Goal: Task Accomplishment & Management: Use online tool/utility

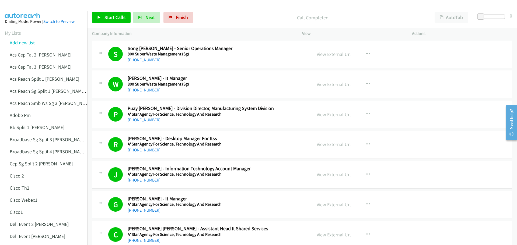
scroll to position [2718, 0]
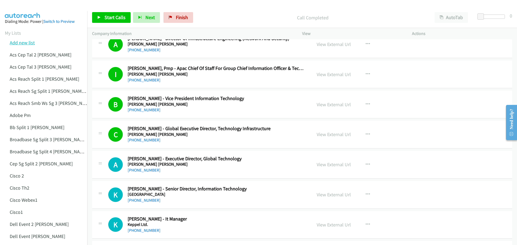
click at [27, 42] on link "Add new list" at bounding box center [22, 43] width 25 height 6
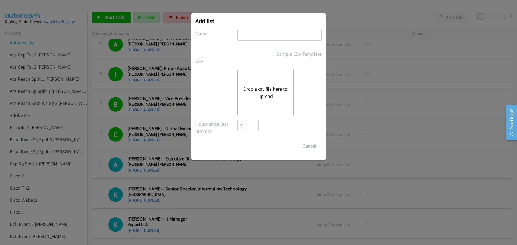
click at [262, 89] on button "Drop a csv file here to upload" at bounding box center [265, 92] width 44 height 15
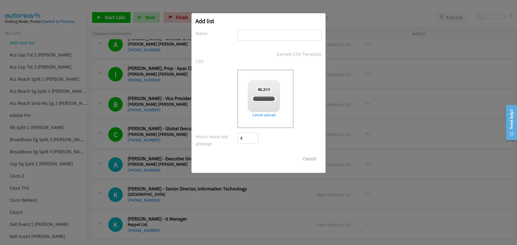
checkbox input "true"
click at [256, 36] on input "text" at bounding box center [279, 35] width 84 height 11
type input "Adobe2"
click at [246, 154] on input "Save List" at bounding box center [251, 158] width 28 height 11
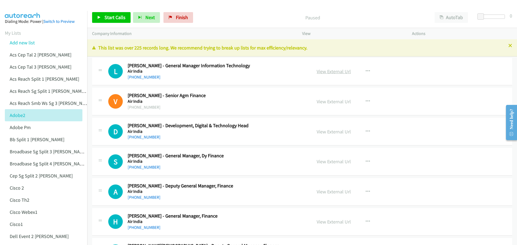
click at [333, 72] on link "View External Url" at bounding box center [333, 71] width 34 height 6
click at [114, 15] on span "Start Calls" at bounding box center [114, 17] width 21 height 6
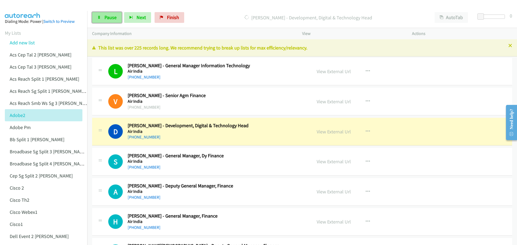
click at [112, 21] on link "Pause" at bounding box center [107, 17] width 30 height 11
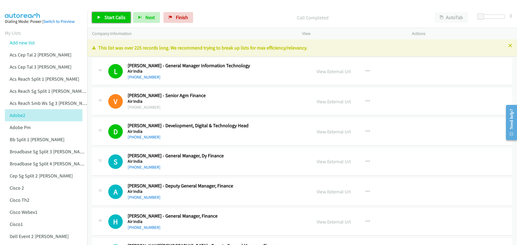
click at [111, 14] on link "Start Calls" at bounding box center [111, 17] width 38 height 11
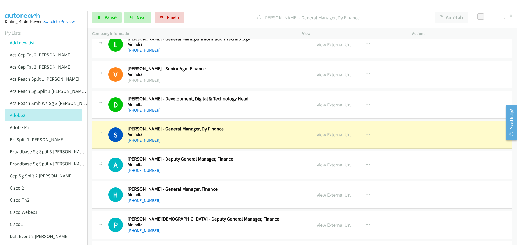
scroll to position [54, 0]
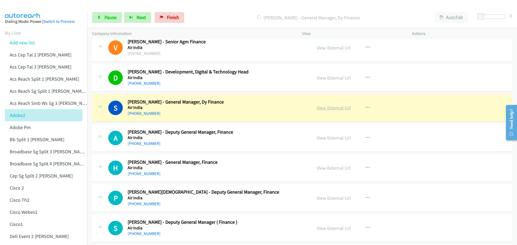
click at [332, 107] on link "View External Url" at bounding box center [333, 108] width 34 height 6
click at [117, 16] on link "Pause" at bounding box center [107, 17] width 30 height 11
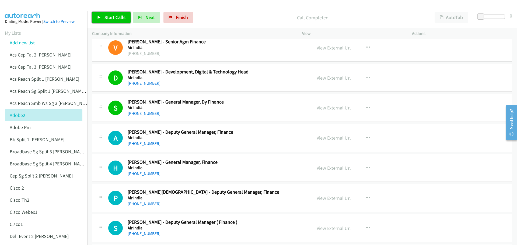
click at [120, 17] on span "Start Calls" at bounding box center [114, 17] width 21 height 6
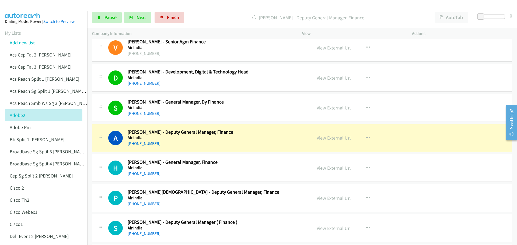
click at [333, 137] on link "View External Url" at bounding box center [333, 138] width 34 height 6
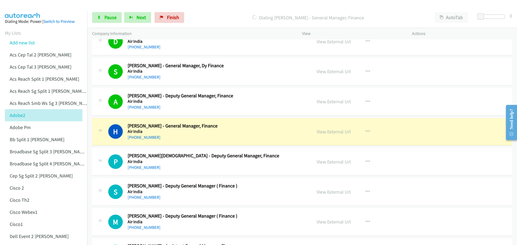
scroll to position [108, 0]
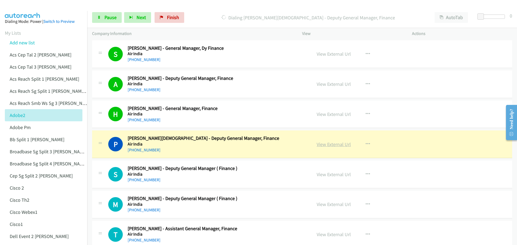
click at [329, 145] on link "View External Url" at bounding box center [333, 144] width 34 height 6
click at [110, 20] on span "Pause" at bounding box center [110, 17] width 12 height 6
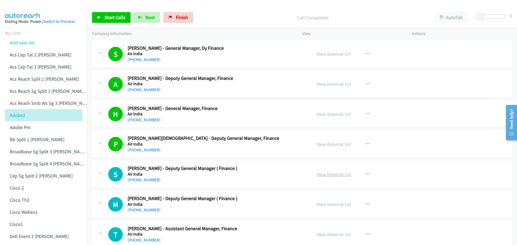
click at [330, 173] on link "View External Url" at bounding box center [333, 174] width 34 height 6
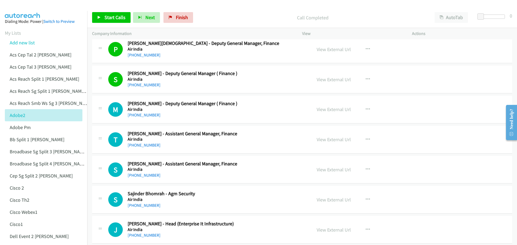
scroll to position [215, 0]
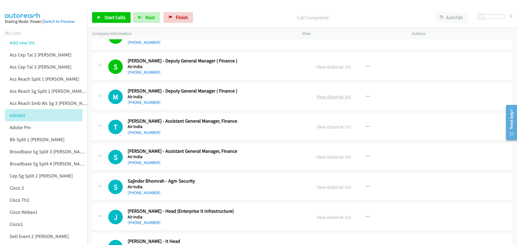
click at [335, 97] on link "View External Url" at bounding box center [333, 97] width 34 height 6
click at [106, 20] on link "Start Calls" at bounding box center [111, 17] width 38 height 11
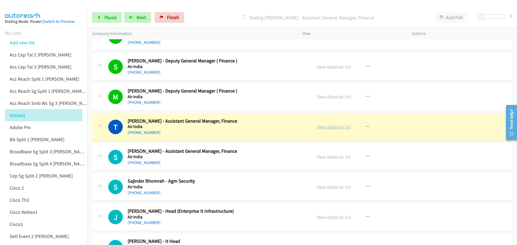
click at [325, 127] on link "View External Url" at bounding box center [333, 127] width 34 height 6
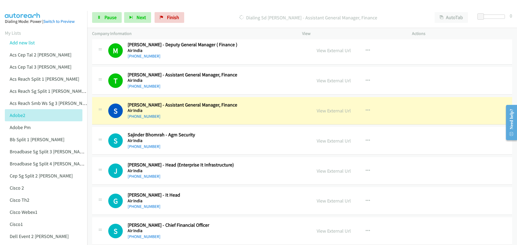
scroll to position [269, 0]
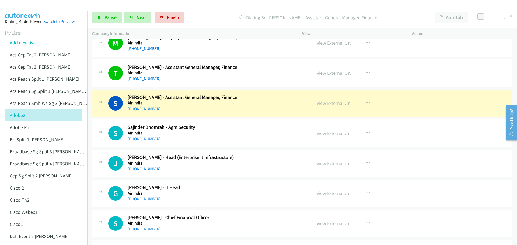
click at [323, 102] on link "View External Url" at bounding box center [333, 103] width 34 height 6
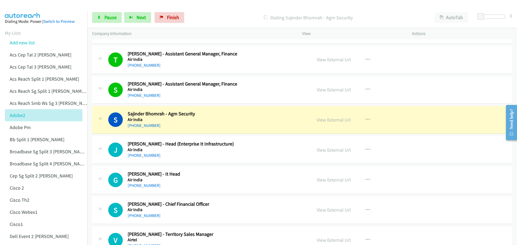
scroll to position [296, 0]
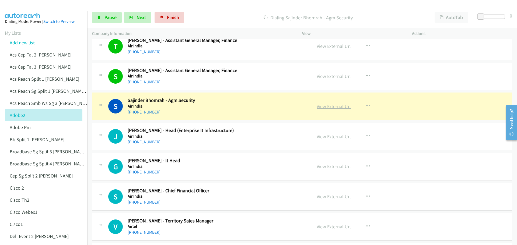
click at [334, 107] on link "View External Url" at bounding box center [333, 106] width 34 height 6
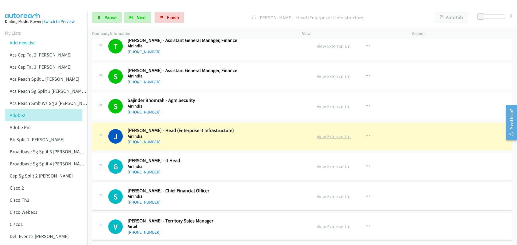
click at [331, 138] on link "View External Url" at bounding box center [333, 136] width 34 height 6
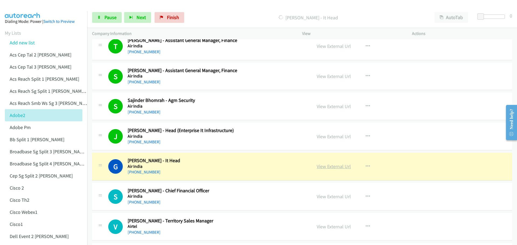
click at [323, 166] on link "View External Url" at bounding box center [333, 166] width 34 height 6
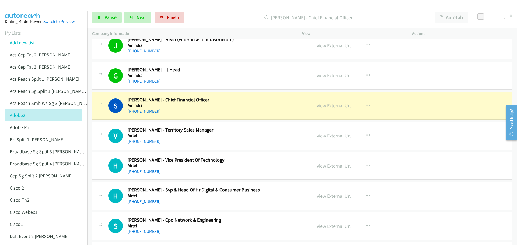
scroll to position [404, 0]
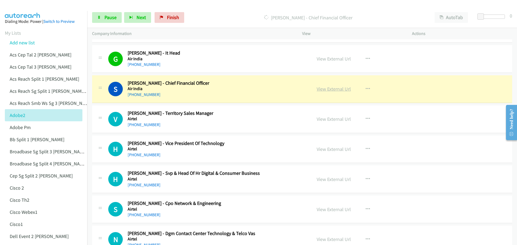
click at [325, 91] on link "View External Url" at bounding box center [333, 89] width 34 height 6
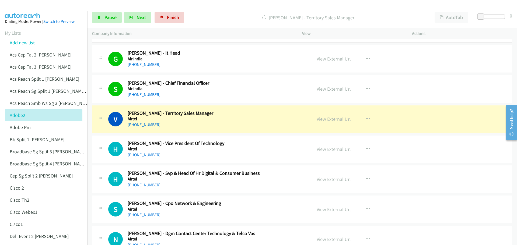
click at [330, 118] on link "View External Url" at bounding box center [333, 119] width 34 height 6
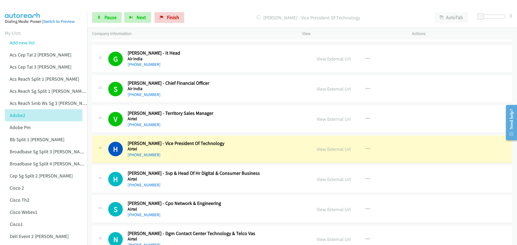
scroll to position [431, 0]
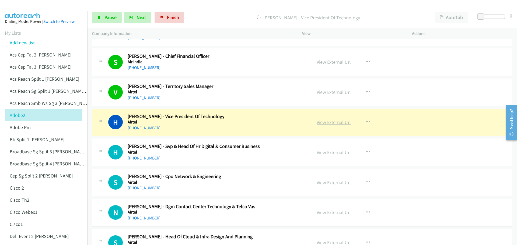
click at [332, 121] on link "View External Url" at bounding box center [333, 122] width 34 height 6
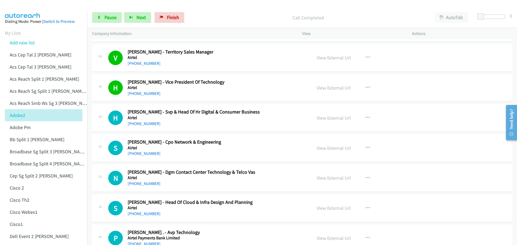
scroll to position [511, 0]
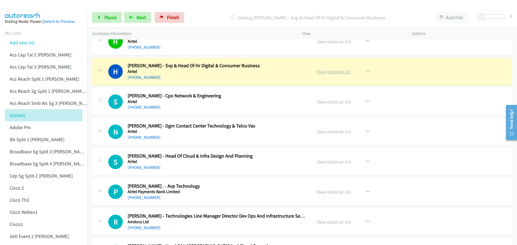
click at [334, 69] on link "View External Url" at bounding box center [333, 72] width 34 height 6
click at [108, 16] on span "Pause" at bounding box center [110, 17] width 12 height 6
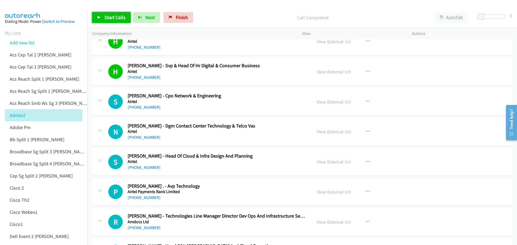
click at [108, 18] on span "Start Calls" at bounding box center [114, 17] width 21 height 6
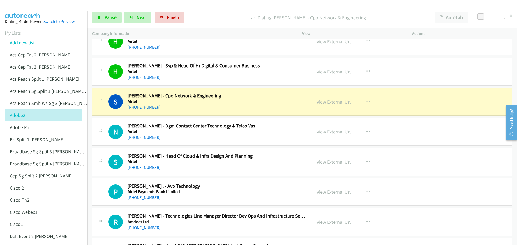
click at [330, 101] on link "View External Url" at bounding box center [333, 102] width 34 height 6
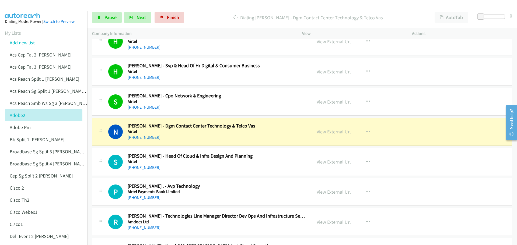
click at [336, 133] on link "View External Url" at bounding box center [333, 132] width 34 height 6
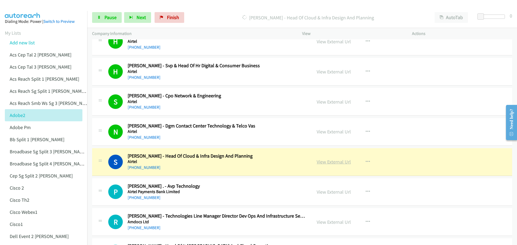
click at [340, 161] on link "View External Url" at bounding box center [333, 162] width 34 height 6
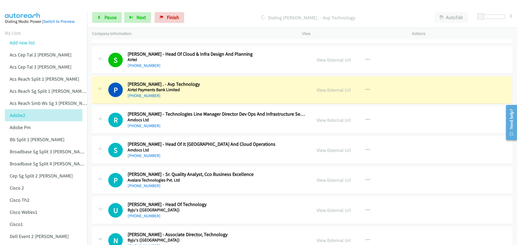
scroll to position [592, 0]
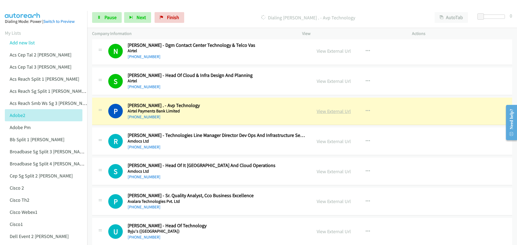
click at [321, 111] on link "View External Url" at bounding box center [333, 111] width 34 height 6
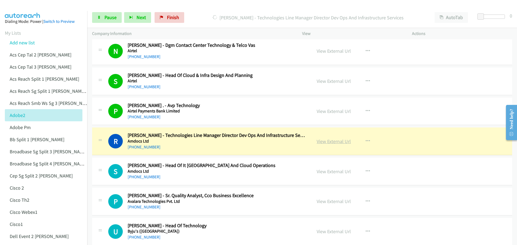
click at [336, 141] on link "View External Url" at bounding box center [333, 141] width 34 height 6
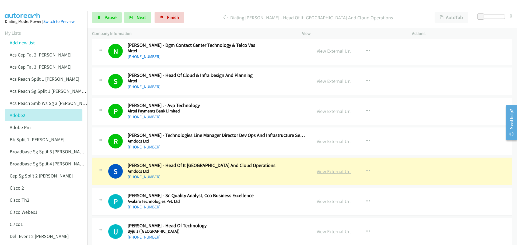
click at [332, 172] on link "View External Url" at bounding box center [333, 171] width 34 height 6
click at [111, 19] on span "Pause" at bounding box center [110, 17] width 12 height 6
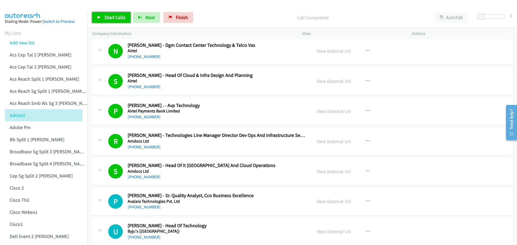
click at [109, 13] on link "Start Calls" at bounding box center [111, 17] width 38 height 11
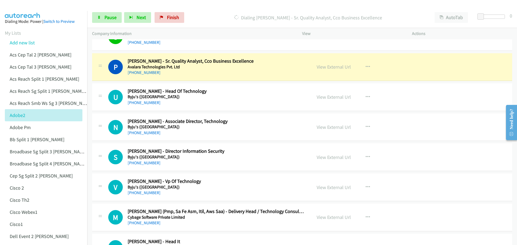
scroll to position [700, 0]
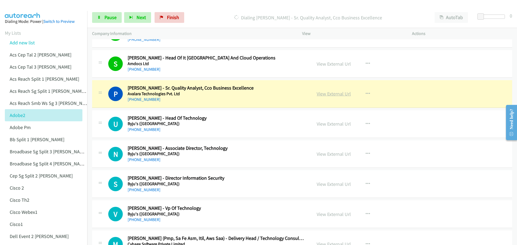
click at [331, 92] on link "View External Url" at bounding box center [333, 94] width 34 height 6
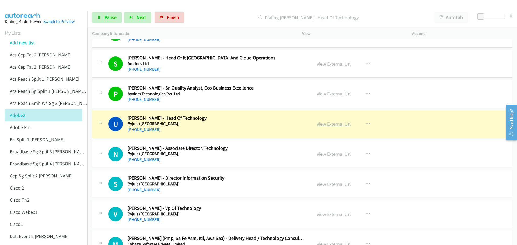
click at [333, 124] on link "View External Url" at bounding box center [333, 124] width 34 height 6
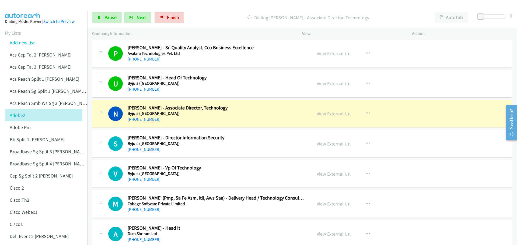
scroll to position [754, 0]
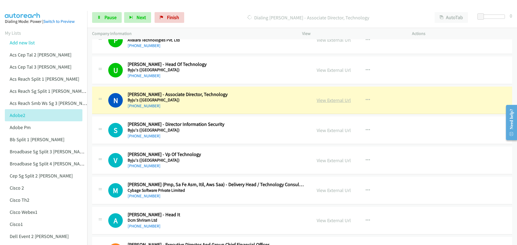
click at [333, 100] on link "View External Url" at bounding box center [333, 100] width 34 height 6
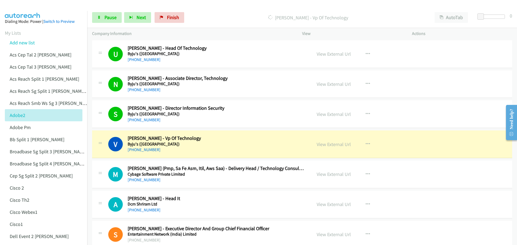
scroll to position [807, 0]
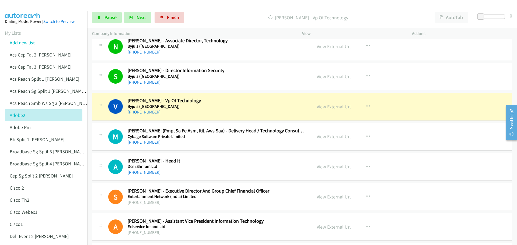
click at [334, 106] on link "View External Url" at bounding box center [333, 107] width 34 height 6
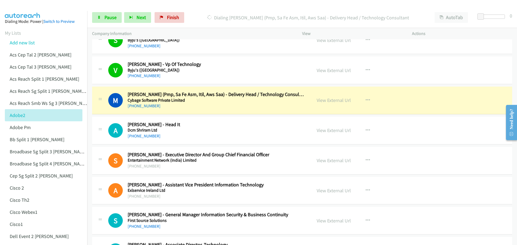
scroll to position [834, 0]
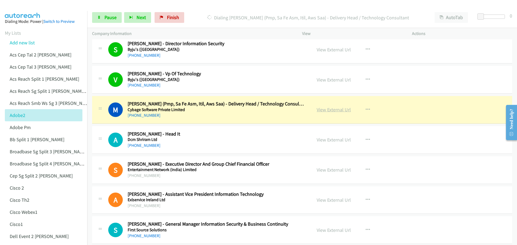
click at [325, 108] on link "View External Url" at bounding box center [333, 110] width 34 height 6
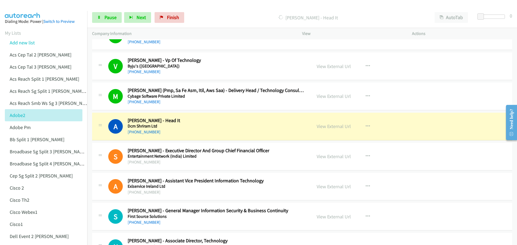
scroll to position [861, 0]
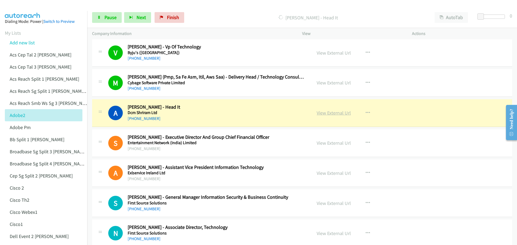
click at [330, 115] on link "View External Url" at bounding box center [333, 113] width 34 height 6
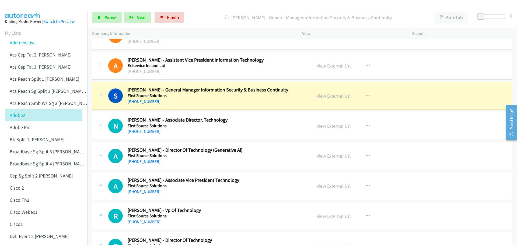
scroll to position [969, 0]
click at [328, 95] on link "View External Url" at bounding box center [333, 96] width 34 height 6
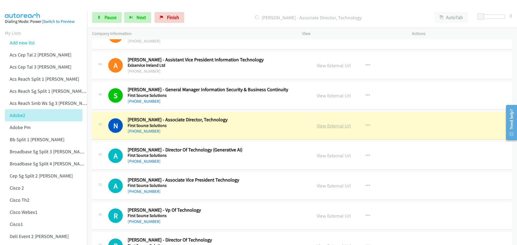
click at [328, 124] on link "View External Url" at bounding box center [333, 126] width 34 height 6
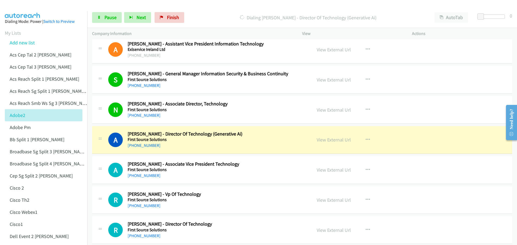
scroll to position [996, 0]
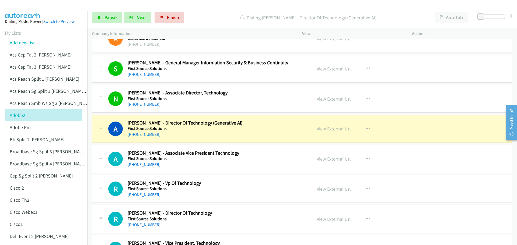
click at [328, 131] on link "View External Url" at bounding box center [333, 129] width 34 height 6
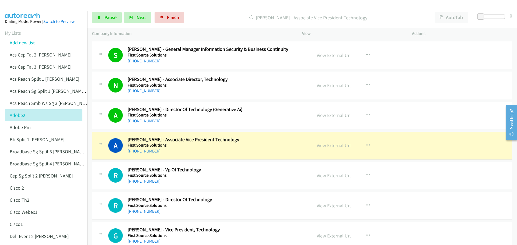
scroll to position [1023, 0]
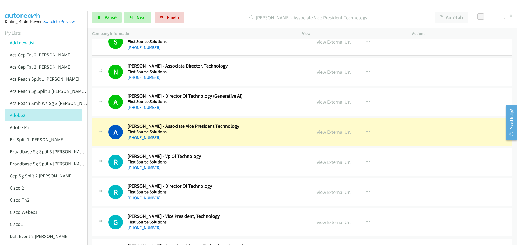
click at [327, 131] on link "View External Url" at bounding box center [333, 132] width 34 height 6
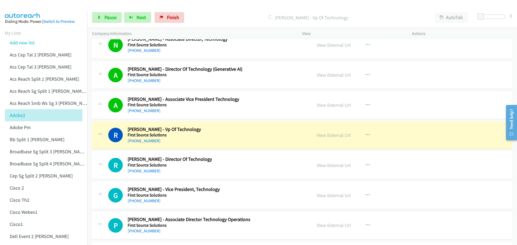
scroll to position [1076, 0]
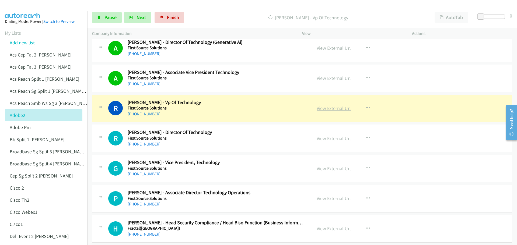
click at [338, 109] on link "View External Url" at bounding box center [333, 108] width 34 height 6
click at [105, 21] on link "Pause" at bounding box center [107, 17] width 30 height 11
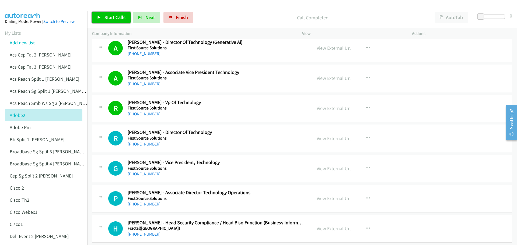
click at [108, 15] on span "Start Calls" at bounding box center [114, 17] width 21 height 6
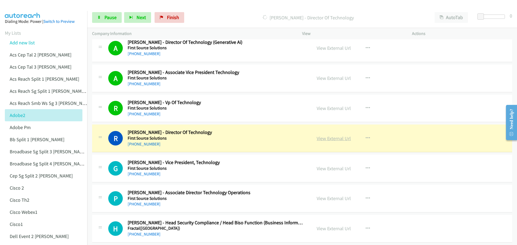
click at [338, 138] on link "View External Url" at bounding box center [333, 138] width 34 height 6
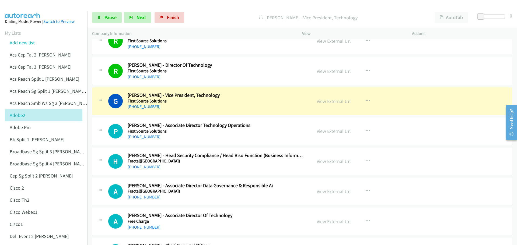
scroll to position [1157, 0]
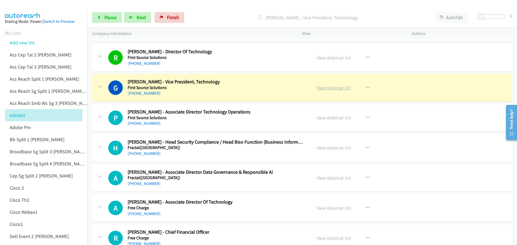
click at [327, 89] on link "View External Url" at bounding box center [333, 88] width 34 height 6
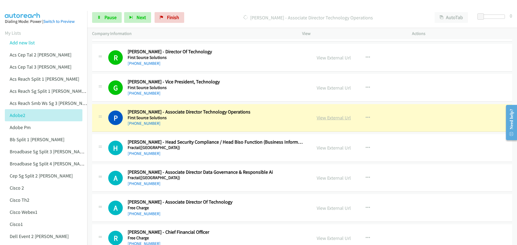
click at [334, 118] on link "View External Url" at bounding box center [333, 118] width 34 height 6
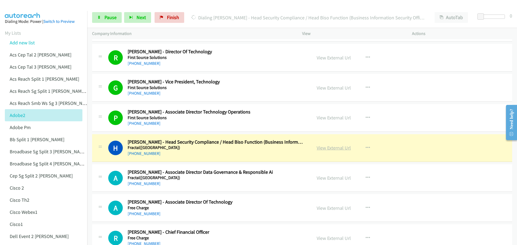
click at [324, 148] on link "View External Url" at bounding box center [333, 148] width 34 height 6
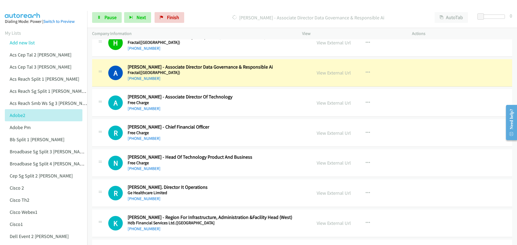
scroll to position [1265, 0]
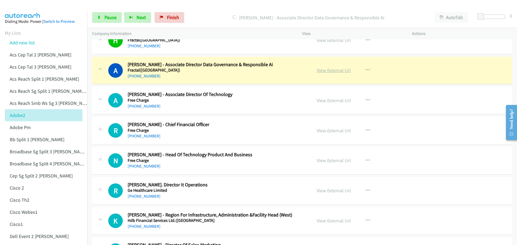
click at [333, 72] on link "View External Url" at bounding box center [333, 70] width 34 height 6
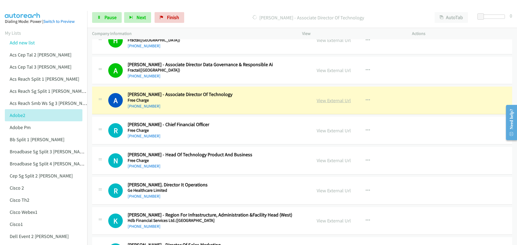
click at [336, 99] on link "View External Url" at bounding box center [333, 100] width 34 height 6
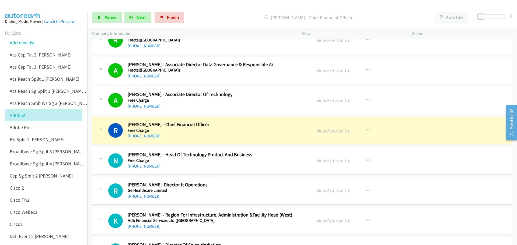
click at [330, 133] on link "View External Url" at bounding box center [333, 131] width 34 height 6
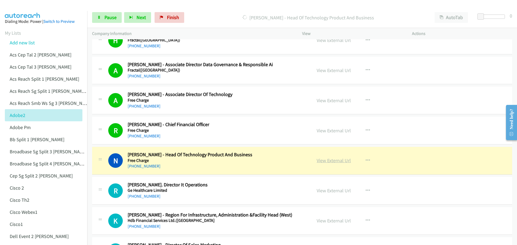
click at [329, 160] on link "View External Url" at bounding box center [333, 160] width 34 height 6
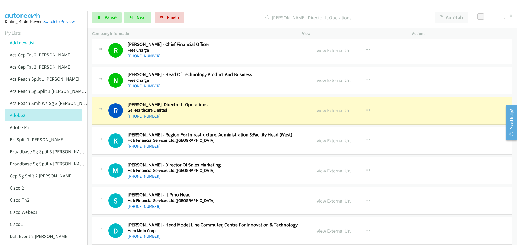
scroll to position [1346, 0]
click at [333, 112] on link "View External Url" at bounding box center [333, 110] width 34 height 6
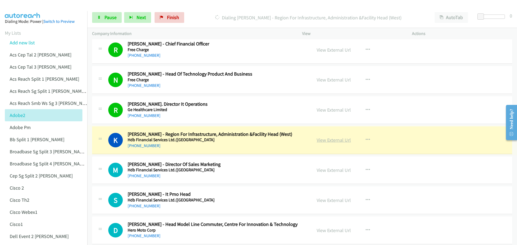
click at [331, 141] on link "View External Url" at bounding box center [333, 140] width 34 height 6
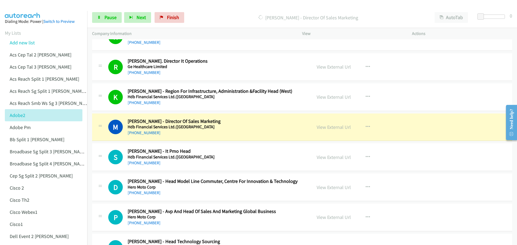
scroll to position [1399, 0]
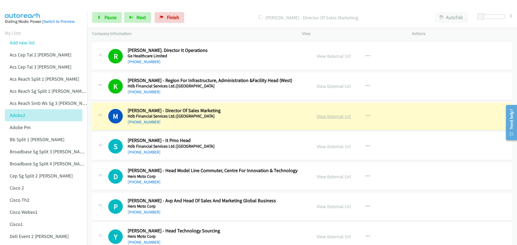
click at [326, 117] on link "View External Url" at bounding box center [333, 116] width 34 height 6
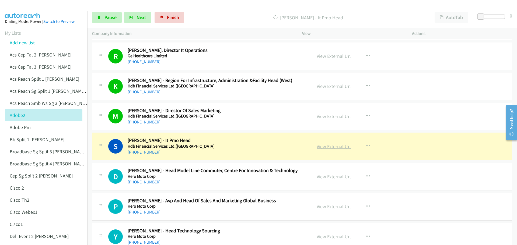
click at [336, 147] on link "View External Url" at bounding box center [333, 146] width 34 height 6
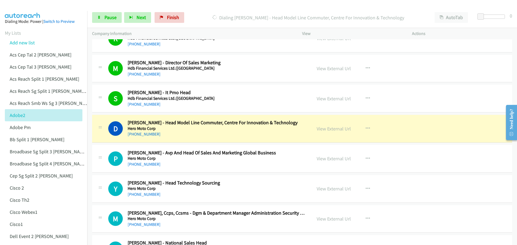
scroll to position [1453, 0]
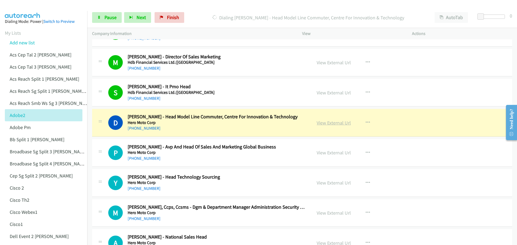
click at [332, 123] on link "View External Url" at bounding box center [333, 123] width 34 height 6
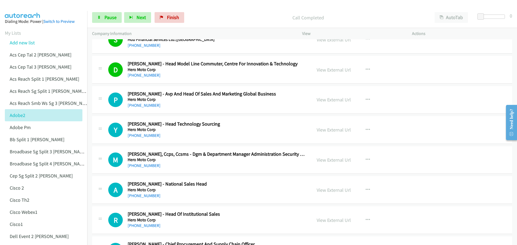
scroll to position [1507, 0]
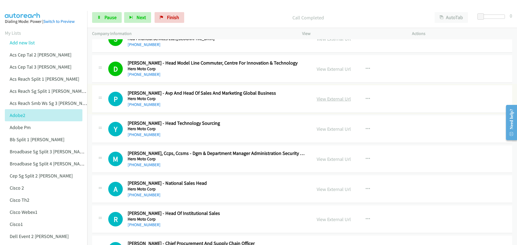
click at [329, 98] on link "View External Url" at bounding box center [333, 99] width 34 height 6
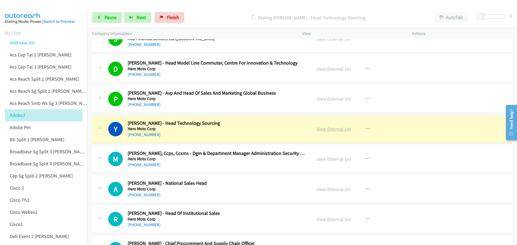
click at [339, 129] on link "View External Url" at bounding box center [333, 129] width 34 height 6
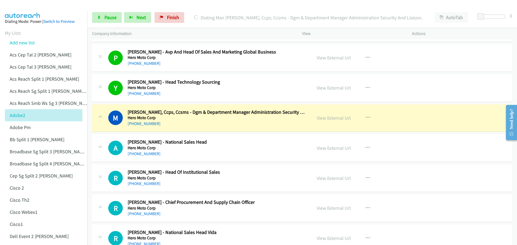
scroll to position [1588, 0]
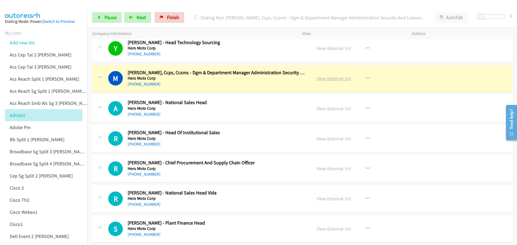
click at [335, 79] on link "View External Url" at bounding box center [333, 78] width 34 height 6
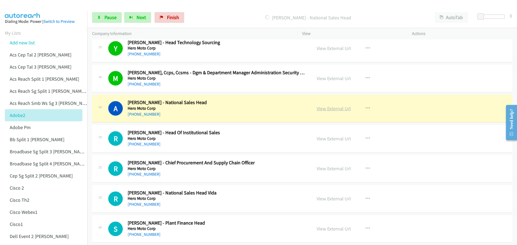
click at [329, 108] on link "View External Url" at bounding box center [333, 108] width 34 height 6
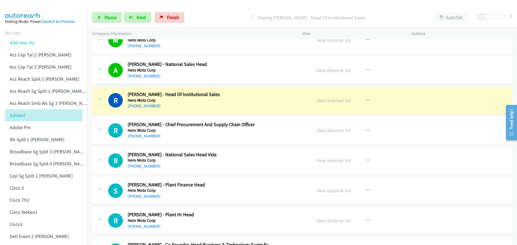
scroll to position [1642, 0]
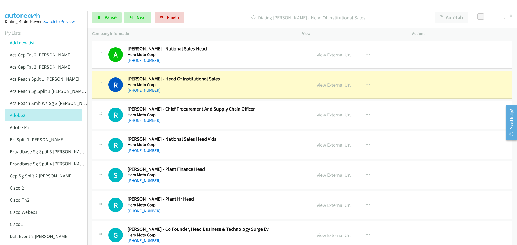
click at [337, 86] on link "View External Url" at bounding box center [333, 85] width 34 height 6
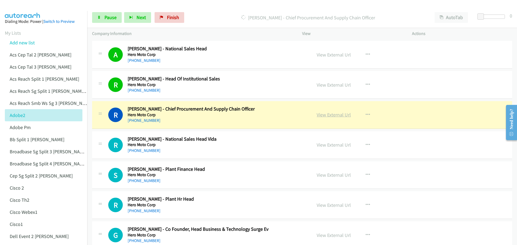
click at [328, 115] on link "View External Url" at bounding box center [333, 115] width 34 height 6
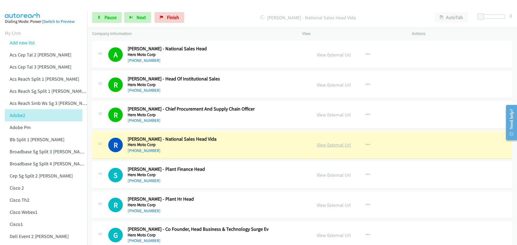
click at [332, 146] on link "View External Url" at bounding box center [333, 145] width 34 height 6
click at [107, 21] on link "Pause" at bounding box center [107, 17] width 30 height 11
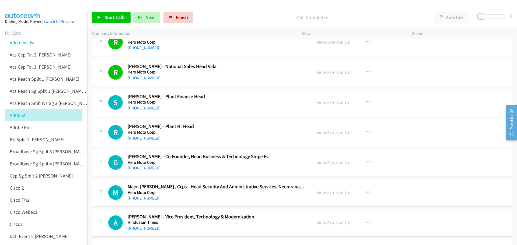
scroll to position [1722, 0]
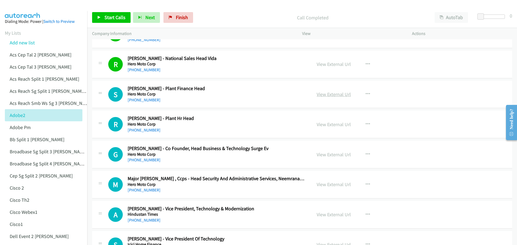
click at [341, 94] on link "View External Url" at bounding box center [333, 94] width 34 height 6
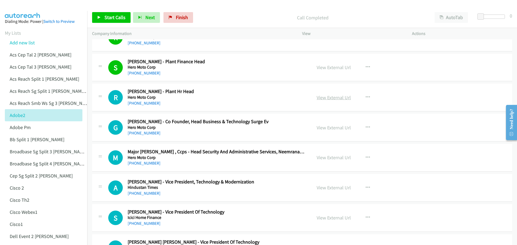
click at [340, 98] on link "View External Url" at bounding box center [333, 97] width 34 height 6
click at [335, 127] on link "View External Url" at bounding box center [333, 128] width 34 height 6
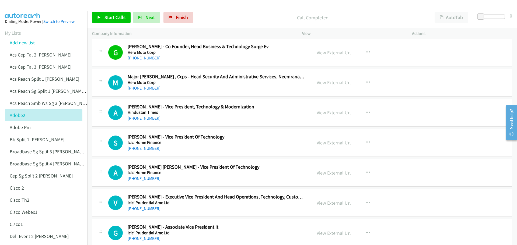
scroll to position [1830, 0]
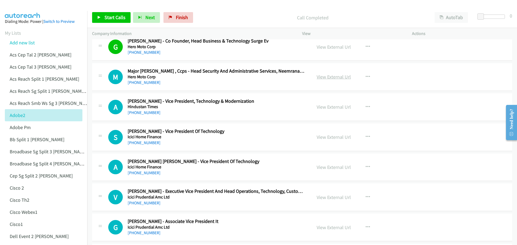
click at [333, 77] on link "View External Url" at bounding box center [333, 77] width 34 height 6
click at [334, 108] on link "View External Url" at bounding box center [333, 107] width 34 height 6
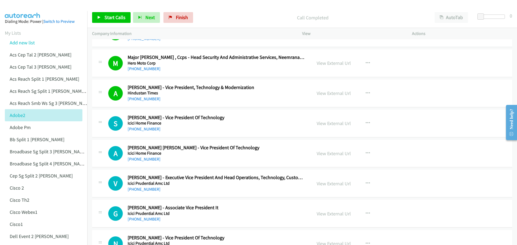
scroll to position [1857, 0]
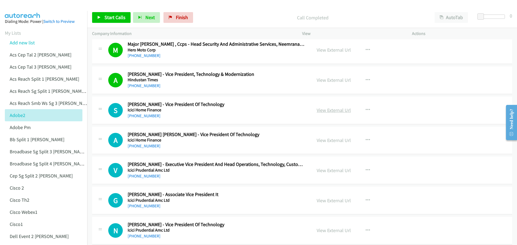
click at [333, 111] on link "View External Url" at bounding box center [333, 110] width 34 height 6
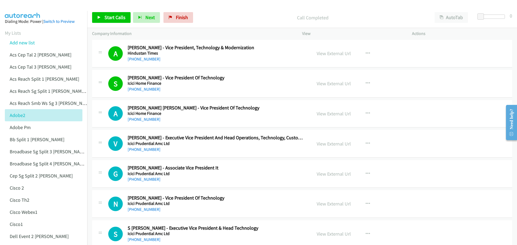
scroll to position [1884, 0]
click at [329, 115] on link "View External Url" at bounding box center [333, 113] width 34 height 6
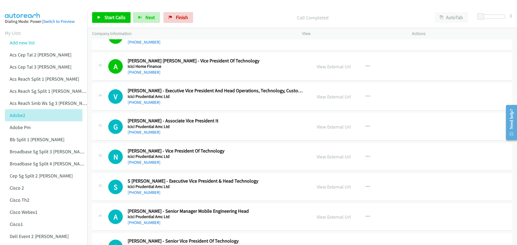
scroll to position [1965, 0]
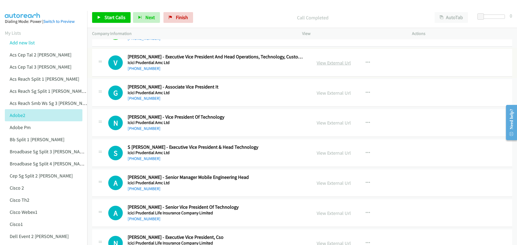
click at [329, 65] on link "View External Url" at bounding box center [333, 63] width 34 height 6
click at [341, 94] on link "View External Url" at bounding box center [333, 93] width 34 height 6
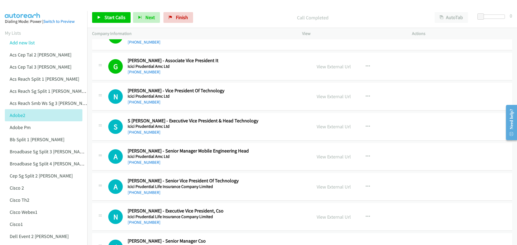
scroll to position [1992, 0]
click at [332, 95] on link "View External Url" at bounding box center [333, 96] width 34 height 6
click at [113, 17] on span "Start Calls" at bounding box center [114, 17] width 21 height 6
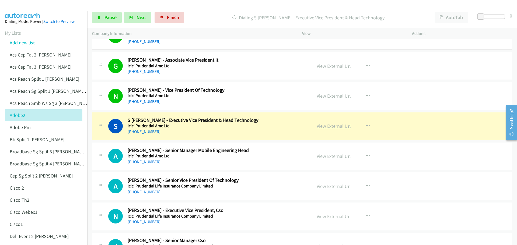
click at [332, 124] on link "View External Url" at bounding box center [333, 126] width 34 height 6
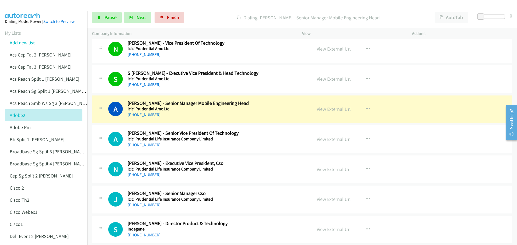
scroll to position [2072, 0]
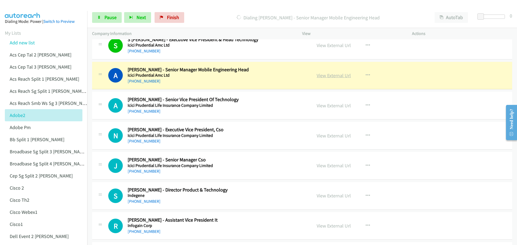
click at [329, 76] on link "View External Url" at bounding box center [333, 75] width 34 height 6
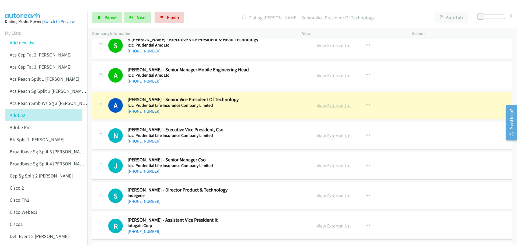
click at [339, 107] on link "View External Url" at bounding box center [333, 106] width 34 height 6
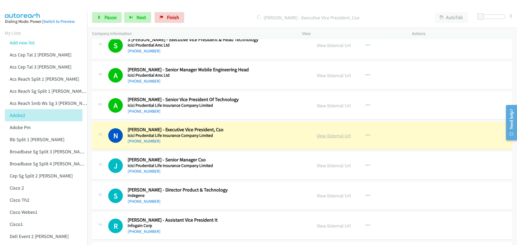
click at [328, 136] on link "View External Url" at bounding box center [333, 136] width 34 height 6
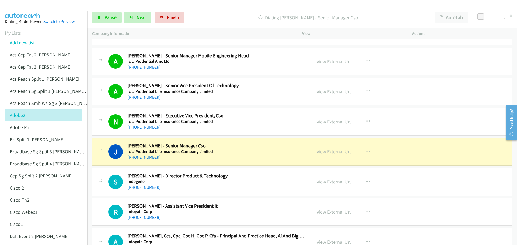
scroll to position [2126, 0]
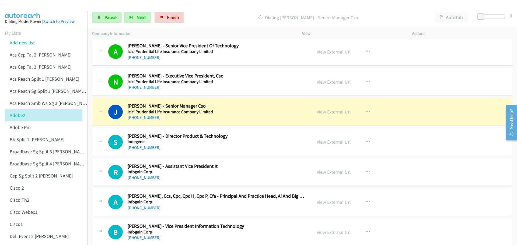
click at [336, 113] on link "View External Url" at bounding box center [333, 112] width 34 height 6
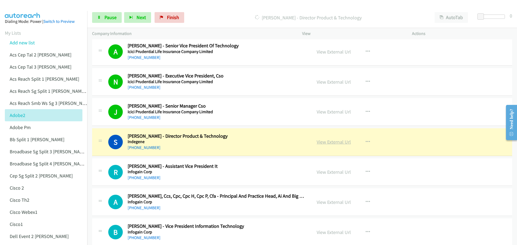
click at [332, 142] on link "View External Url" at bounding box center [333, 142] width 34 height 6
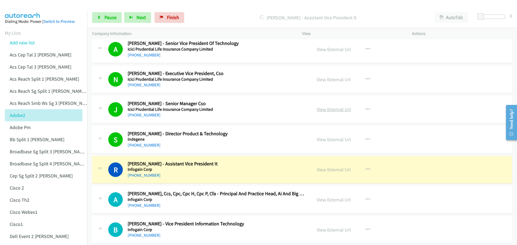
scroll to position [2153, 0]
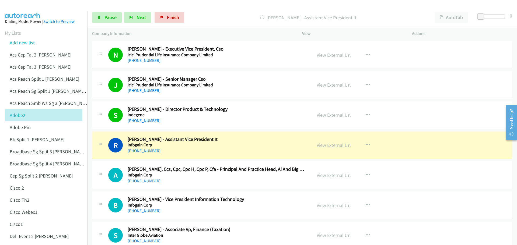
click at [332, 146] on link "View External Url" at bounding box center [333, 145] width 34 height 6
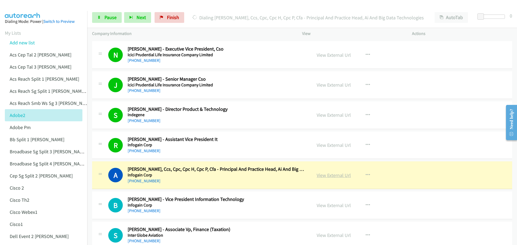
click at [335, 175] on link "View External Url" at bounding box center [333, 175] width 34 height 6
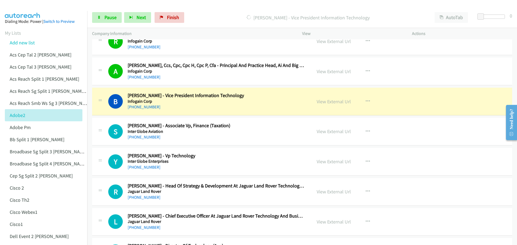
scroll to position [2261, 0]
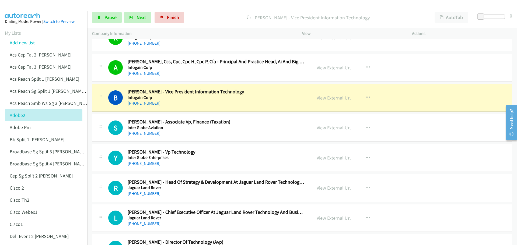
click at [329, 98] on link "View External Url" at bounding box center [333, 98] width 34 height 6
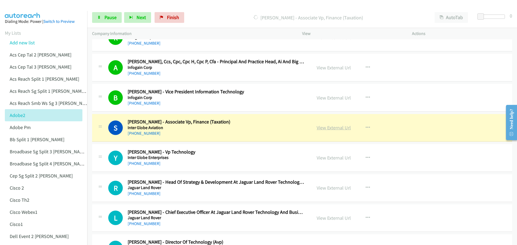
click at [339, 128] on link "View External Url" at bounding box center [333, 128] width 34 height 6
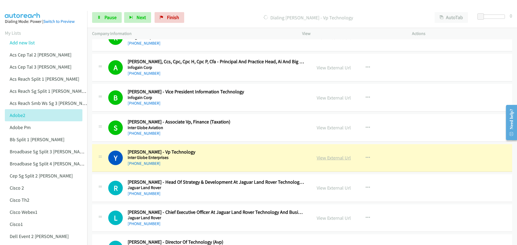
click at [334, 158] on link "View External Url" at bounding box center [333, 158] width 34 height 6
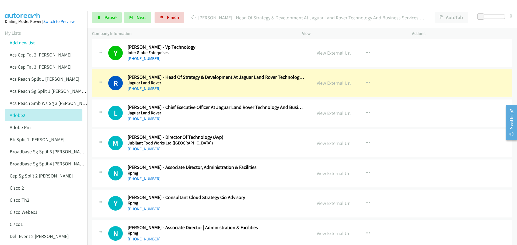
scroll to position [2368, 0]
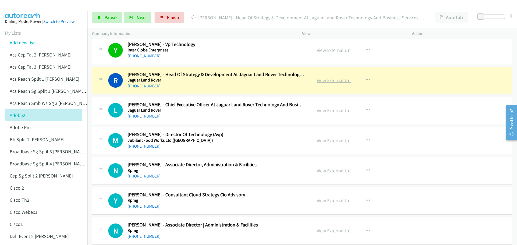
click at [337, 79] on link "View External Url" at bounding box center [333, 80] width 34 height 6
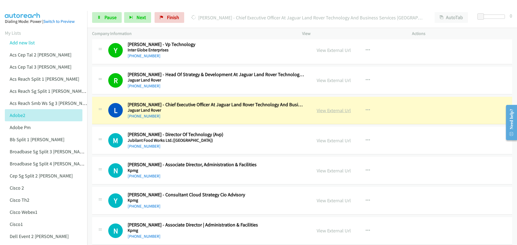
click at [334, 110] on link "View External Url" at bounding box center [333, 110] width 34 height 6
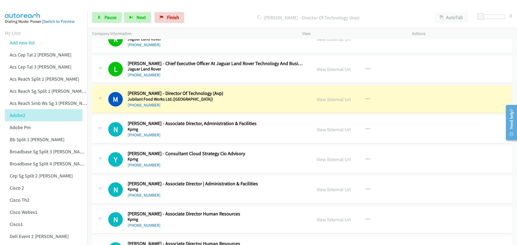
scroll to position [2422, 0]
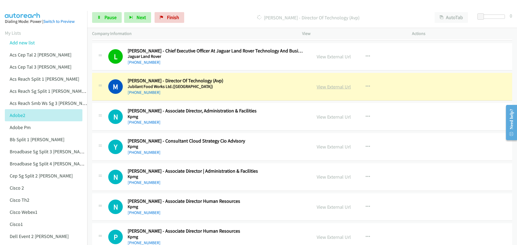
click at [328, 87] on link "View External Url" at bounding box center [333, 87] width 34 height 6
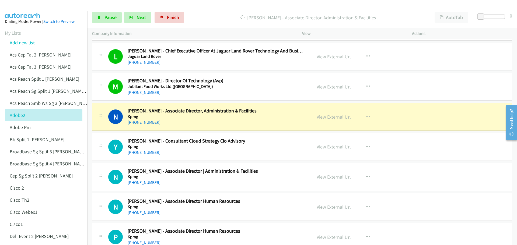
scroll to position [2449, 0]
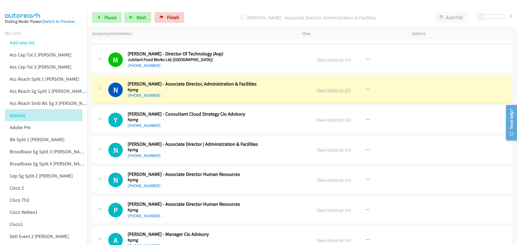
click at [328, 89] on link "View External Url" at bounding box center [333, 90] width 34 height 6
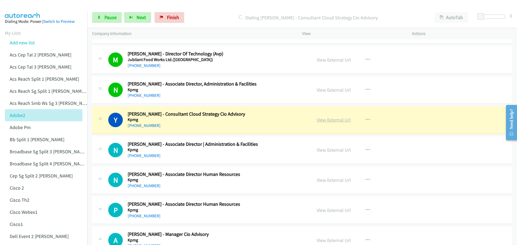
click at [336, 120] on link "View External Url" at bounding box center [333, 120] width 34 height 6
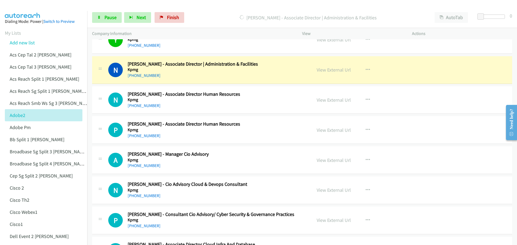
scroll to position [2530, 0]
click at [330, 70] on link "View External Url" at bounding box center [333, 69] width 34 height 6
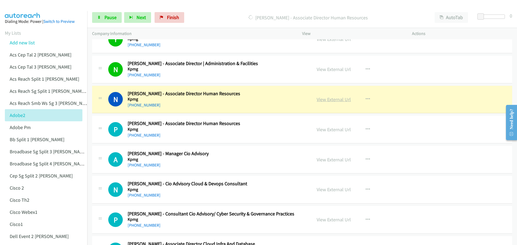
click at [336, 100] on link "View External Url" at bounding box center [333, 99] width 34 height 6
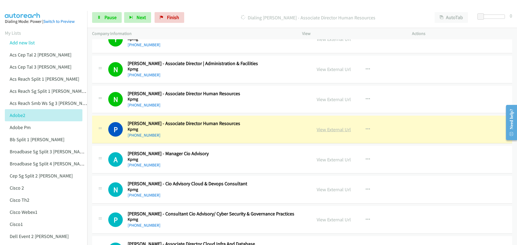
click at [342, 128] on link "View External Url" at bounding box center [333, 129] width 34 height 6
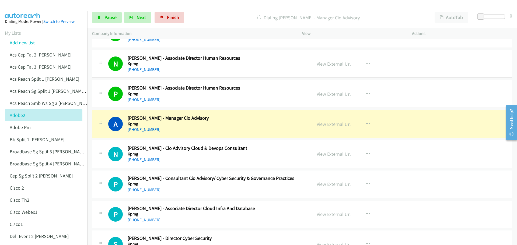
scroll to position [2584, 0]
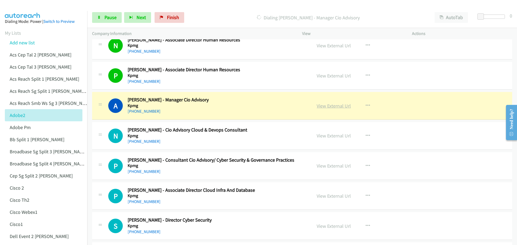
click at [339, 105] on link "View External Url" at bounding box center [333, 106] width 34 height 6
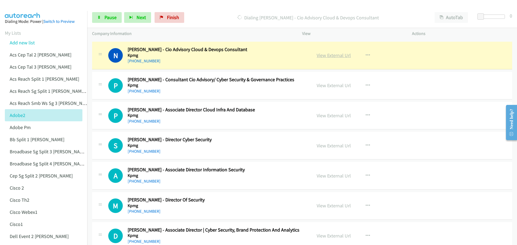
scroll to position [2664, 0]
click at [334, 57] on link "View External Url" at bounding box center [333, 55] width 34 height 6
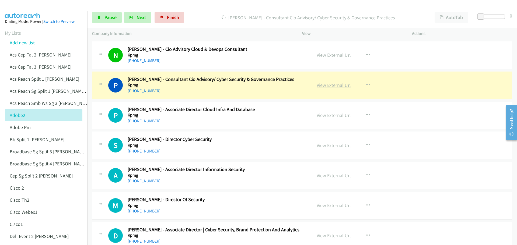
click at [333, 86] on link "View External Url" at bounding box center [333, 85] width 34 height 6
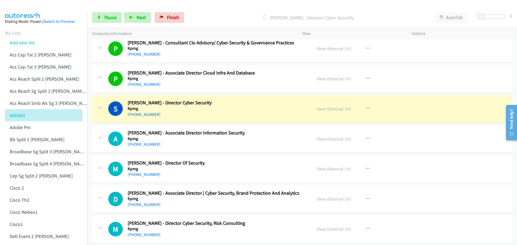
scroll to position [2701, 0]
click at [333, 109] on link "View External Url" at bounding box center [333, 108] width 34 height 6
drag, startPoint x: 110, startPoint y: 14, endPoint x: 114, endPoint y: 17, distance: 5.4
click at [110, 14] on span "Pause" at bounding box center [110, 17] width 12 height 6
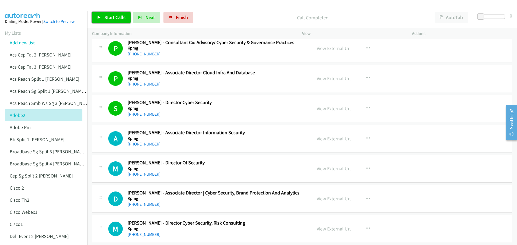
click at [118, 21] on link "Start Calls" at bounding box center [111, 17] width 38 height 11
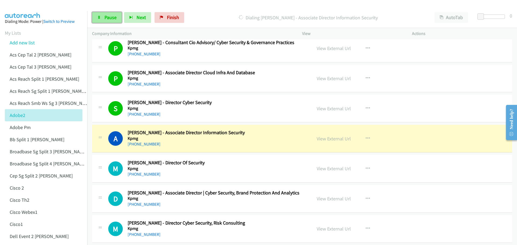
click at [112, 17] on span "Pause" at bounding box center [110, 17] width 12 height 6
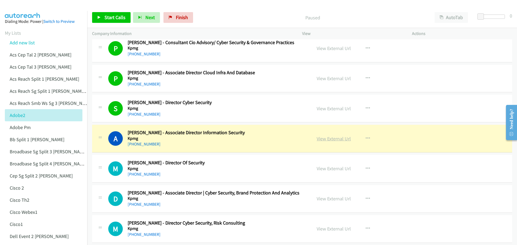
click at [336, 139] on link "View External Url" at bounding box center [333, 139] width 34 height 6
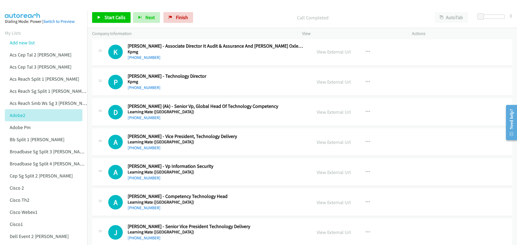
scroll to position [4262, 0]
click at [331, 112] on link "View External Url" at bounding box center [333, 112] width 34 height 6
click at [332, 142] on link "View External Url" at bounding box center [333, 142] width 34 height 6
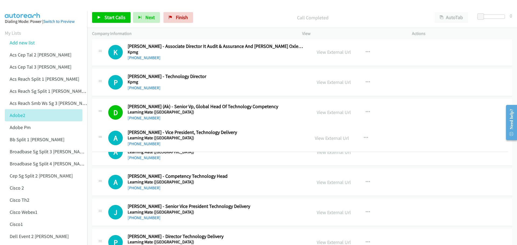
drag, startPoint x: 246, startPoint y: 138, endPoint x: 215, endPoint y: 139, distance: 30.5
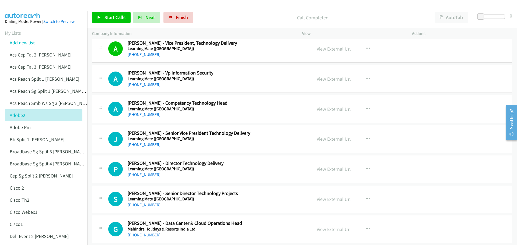
scroll to position [4346, 0]
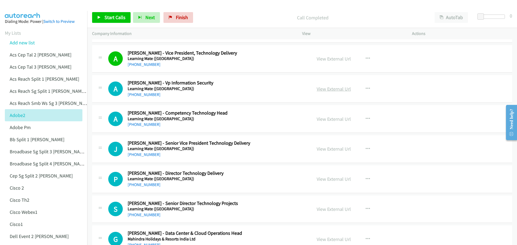
click at [330, 89] on link "View External Url" at bounding box center [333, 89] width 34 height 6
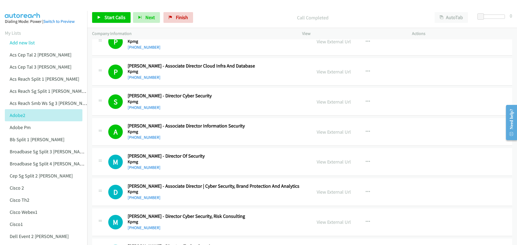
scroll to position [2797, 0]
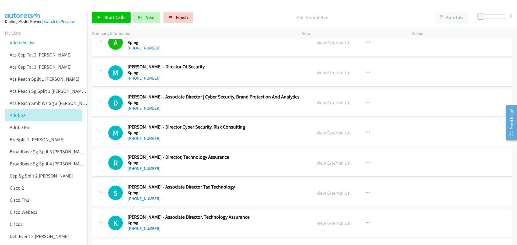
drag, startPoint x: 515, startPoint y: 165, endPoint x: 3, endPoint y: 20, distance: 532.4
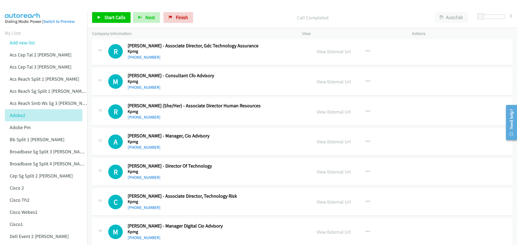
scroll to position [4062, 0]
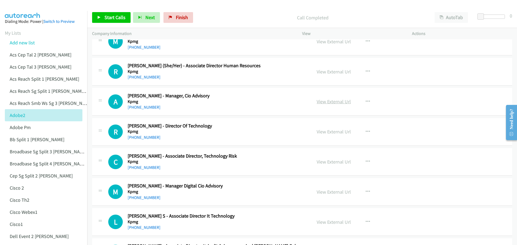
click at [328, 103] on link "View External Url" at bounding box center [333, 101] width 34 height 6
click at [341, 192] on link "View External Url" at bounding box center [333, 192] width 34 height 6
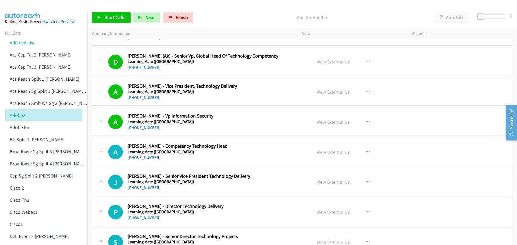
scroll to position [4304, 0]
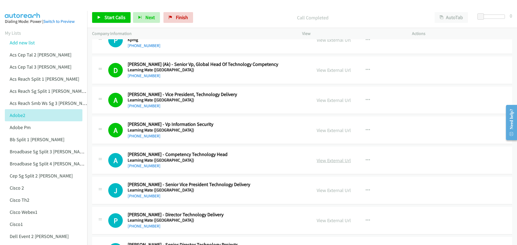
click at [335, 160] on link "View External Url" at bounding box center [333, 160] width 34 height 6
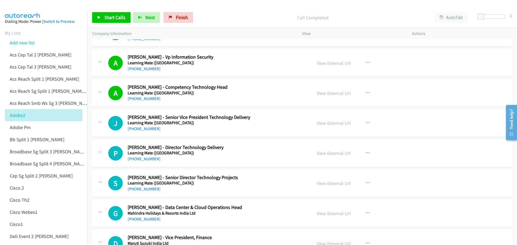
scroll to position [4385, 0]
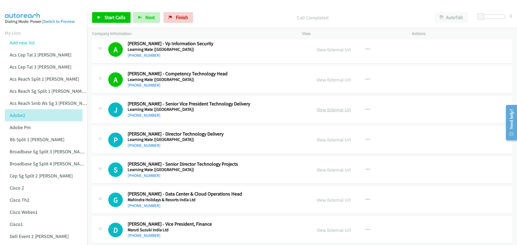
click at [326, 111] on link "View External Url" at bounding box center [333, 110] width 34 height 6
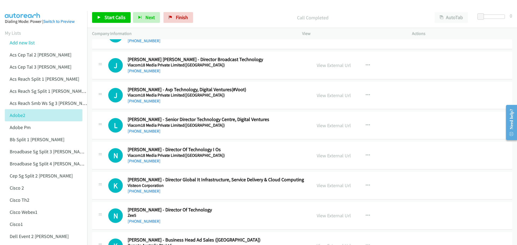
scroll to position [6890, 0]
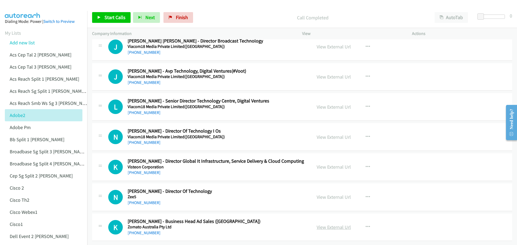
click at [332, 224] on link "View External Url" at bounding box center [333, 227] width 34 height 6
click at [329, 194] on link "View External Url" at bounding box center [333, 197] width 34 height 6
click at [332, 164] on link "View External Url" at bounding box center [333, 167] width 34 height 6
click at [336, 135] on link "View External Url" at bounding box center [333, 137] width 34 height 6
click at [339, 104] on link "View External Url" at bounding box center [333, 107] width 34 height 6
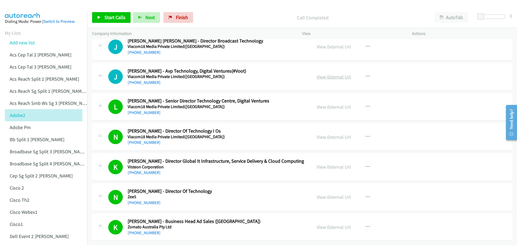
click at [342, 74] on link "View External Url" at bounding box center [333, 77] width 34 height 6
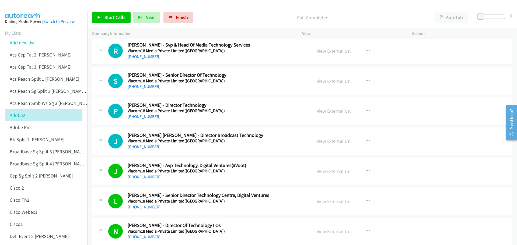
scroll to position [6782, 0]
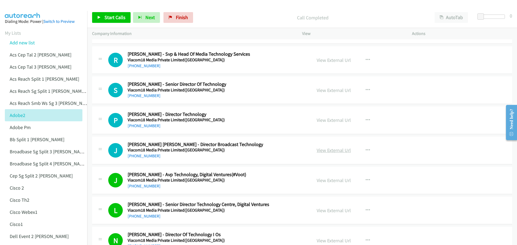
click at [336, 149] on link "View External Url" at bounding box center [333, 150] width 34 height 6
click at [335, 121] on link "View External Url" at bounding box center [333, 120] width 34 height 6
click at [334, 93] on link "View External Url" at bounding box center [333, 90] width 34 height 6
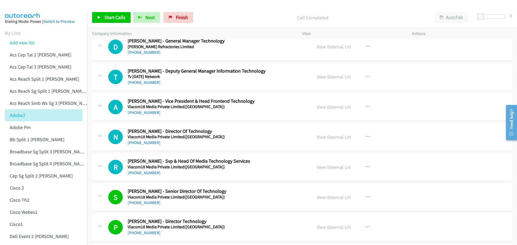
scroll to position [6674, 0]
click at [329, 167] on link "View External Url" at bounding box center [333, 168] width 34 height 6
click at [335, 139] on link "View External Url" at bounding box center [333, 138] width 34 height 6
click at [333, 109] on link "View External Url" at bounding box center [333, 107] width 34 height 6
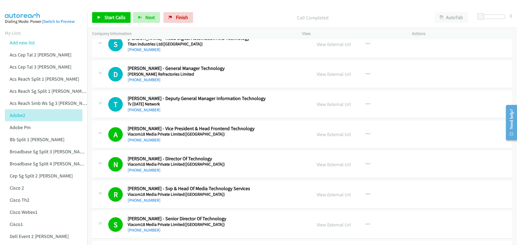
scroll to position [6620, 0]
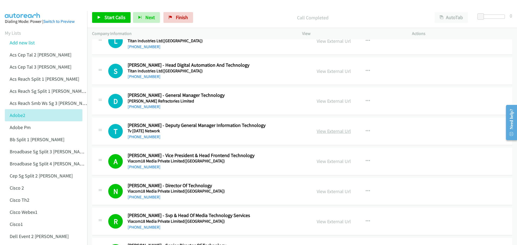
click at [329, 132] on link "View External Url" at bounding box center [333, 131] width 34 height 6
click at [333, 103] on link "View External Url" at bounding box center [333, 101] width 34 height 6
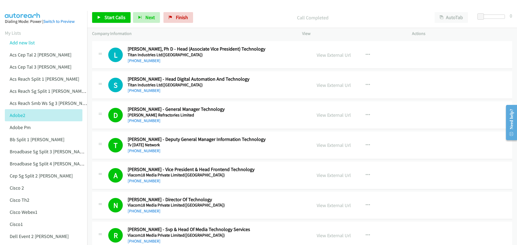
scroll to position [6567, 0]
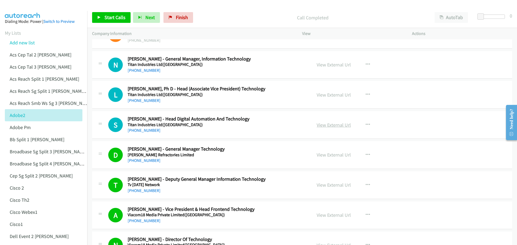
click at [334, 124] on link "View External Url" at bounding box center [333, 125] width 34 height 6
click at [335, 95] on link "View External Url" at bounding box center [333, 95] width 34 height 6
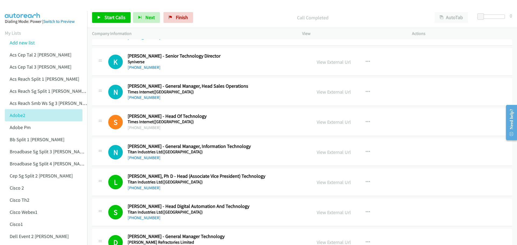
scroll to position [6459, 0]
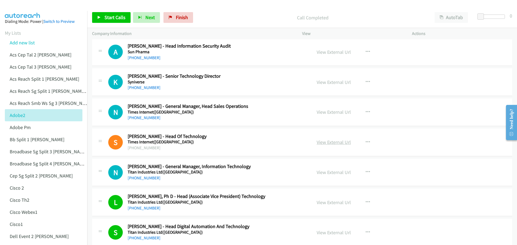
click at [339, 142] on link "View External Url" at bounding box center [333, 142] width 34 height 6
click at [332, 173] on link "View External Url" at bounding box center [333, 172] width 34 height 6
click at [327, 112] on link "View External Url" at bounding box center [333, 112] width 34 height 6
click at [330, 85] on link "View External Url" at bounding box center [333, 82] width 34 height 6
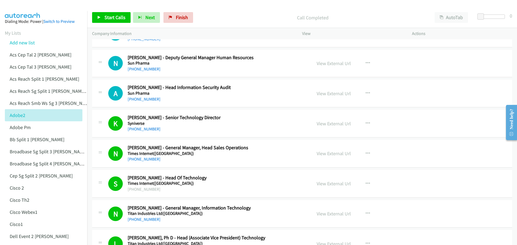
scroll to position [6405, 0]
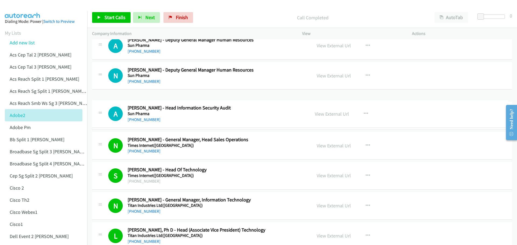
drag, startPoint x: 232, startPoint y: 101, endPoint x: 337, endPoint y: 109, distance: 106.1
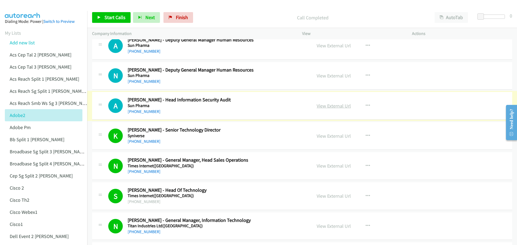
click at [326, 108] on link "View External Url" at bounding box center [333, 106] width 34 height 6
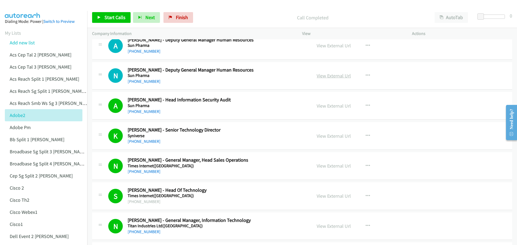
click at [341, 77] on link "View External Url" at bounding box center [333, 76] width 34 height 6
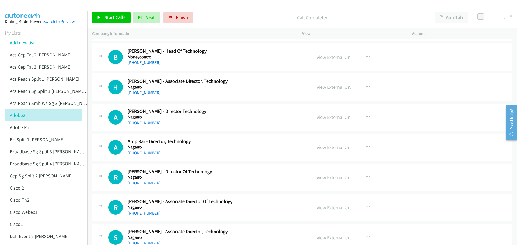
scroll to position [4710, 0]
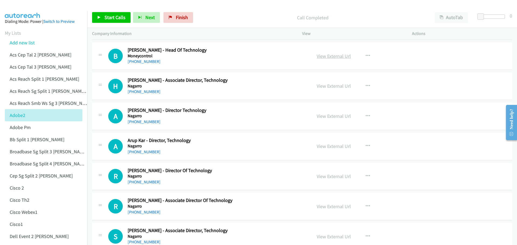
click at [337, 55] on link "View External Url" at bounding box center [333, 56] width 34 height 6
click at [336, 87] on link "View External Url" at bounding box center [333, 86] width 34 height 6
click at [325, 117] on link "View External Url" at bounding box center [333, 116] width 34 height 6
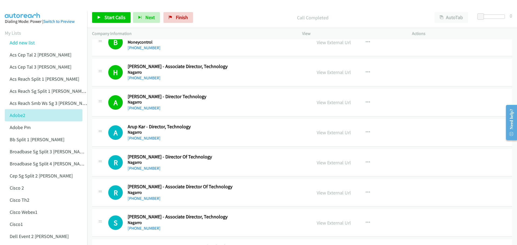
scroll to position [4737, 0]
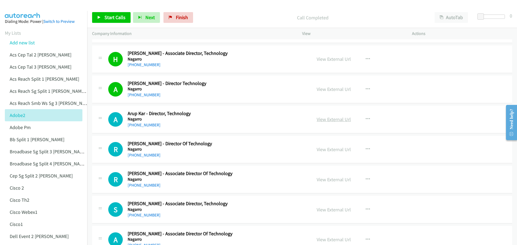
click at [326, 121] on link "View External Url" at bounding box center [333, 119] width 34 height 6
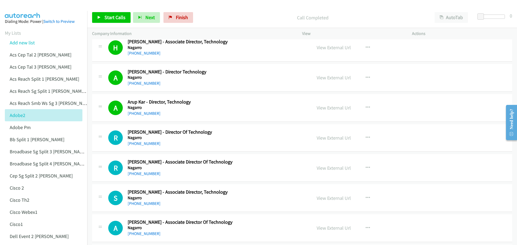
scroll to position [4790, 0]
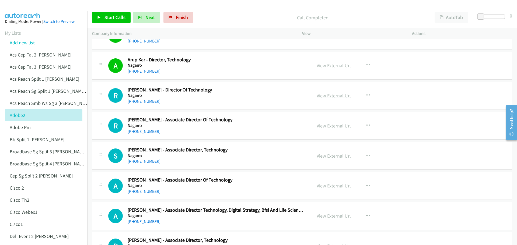
click at [327, 96] on link "View External Url" at bounding box center [333, 96] width 34 height 6
click at [335, 122] on div "View External Url" at bounding box center [333, 125] width 34 height 7
click at [335, 124] on link "View External Url" at bounding box center [333, 126] width 34 height 6
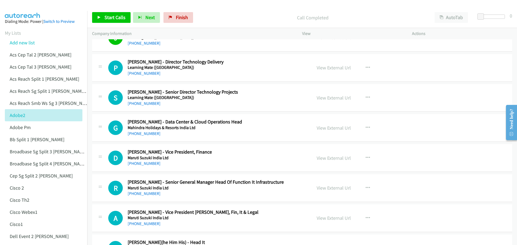
scroll to position [4458, 0]
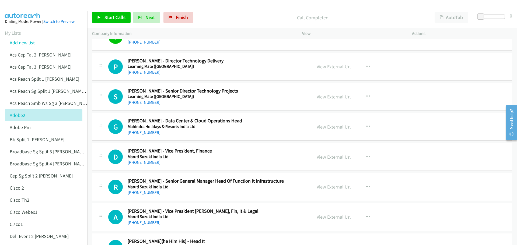
click at [332, 158] on link "View External Url" at bounding box center [333, 157] width 34 height 6
click at [114, 14] on span "Start Calls" at bounding box center [114, 17] width 21 height 6
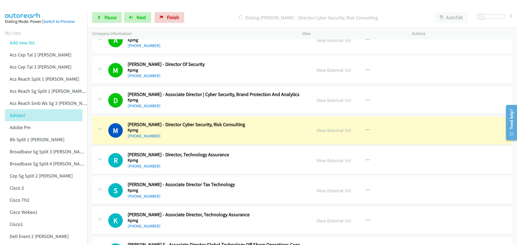
scroll to position [2805, 0]
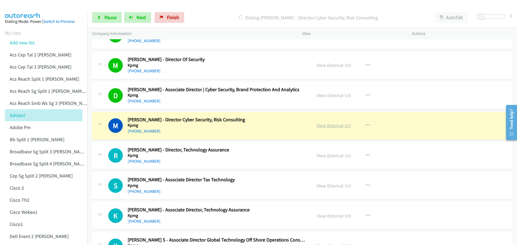
click at [324, 125] on link "View External Url" at bounding box center [333, 125] width 34 height 6
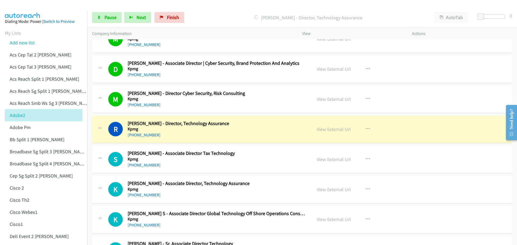
scroll to position [2831, 0]
click at [333, 128] on link "View External Url" at bounding box center [333, 129] width 34 height 6
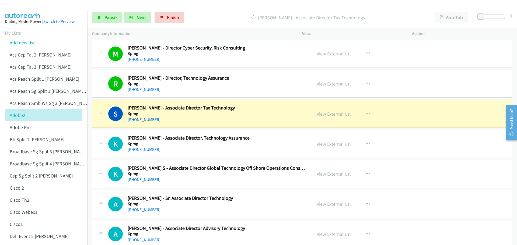
scroll to position [2885, 0]
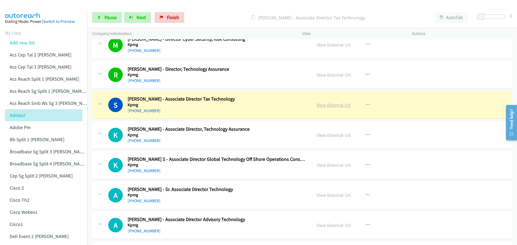
click at [319, 106] on link "View External Url" at bounding box center [333, 105] width 34 height 6
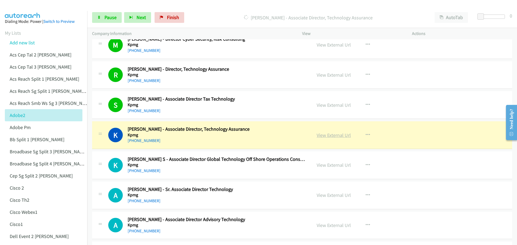
click at [333, 134] on link "View External Url" at bounding box center [333, 135] width 34 height 6
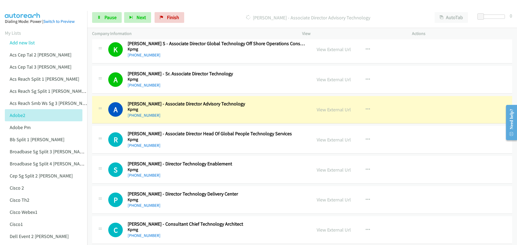
scroll to position [3020, 0]
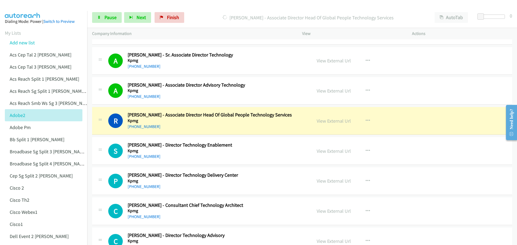
click at [110, 25] on div "Start Calls Pause Next Finish Dialing Ravi Chandra Jinnuri - Associate Director…" at bounding box center [302, 17] width 430 height 21
click at [112, 19] on span "Pause" at bounding box center [110, 17] width 12 height 6
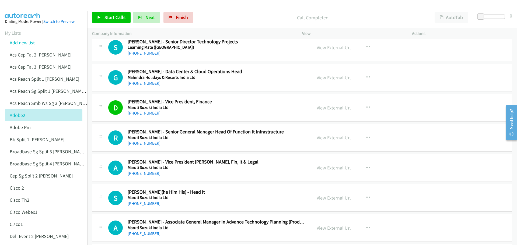
scroll to position [4527, 0]
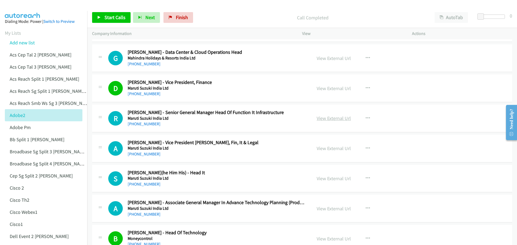
click at [330, 116] on link "View External Url" at bounding box center [333, 118] width 34 height 6
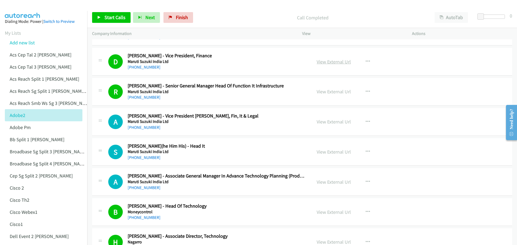
scroll to position [4554, 0]
click at [366, 120] on icon "button" at bounding box center [367, 121] width 4 height 4
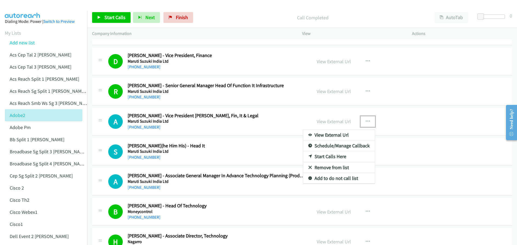
click at [327, 155] on link "Start Calls Here" at bounding box center [339, 156] width 72 height 11
click at [110, 12] on div "Start Calls Pause Next Finish Call Completed AutoTab AutoTab 0" at bounding box center [302, 17] width 430 height 21
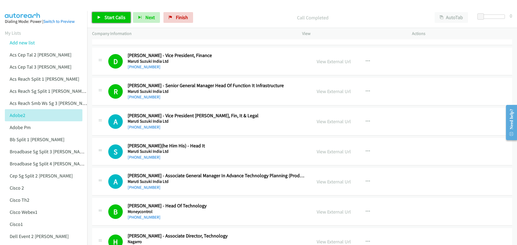
click at [106, 16] on span "Start Calls" at bounding box center [114, 17] width 21 height 6
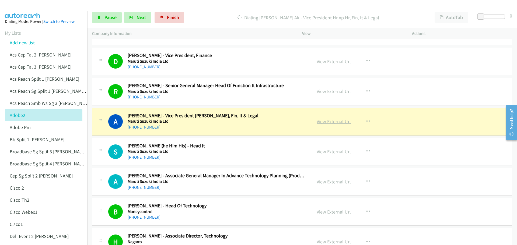
click at [322, 123] on link "View External Url" at bounding box center [333, 121] width 34 height 6
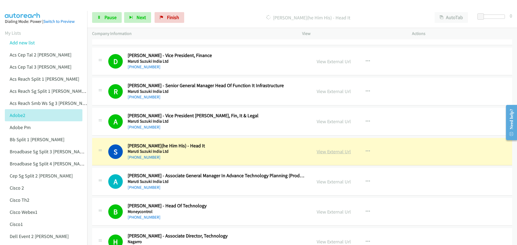
click at [331, 153] on link "View External Url" at bounding box center [333, 152] width 34 height 6
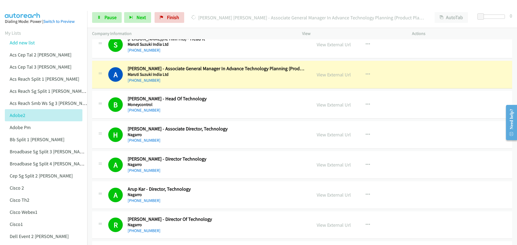
scroll to position [4661, 0]
click at [330, 76] on link "View External Url" at bounding box center [333, 74] width 34 height 6
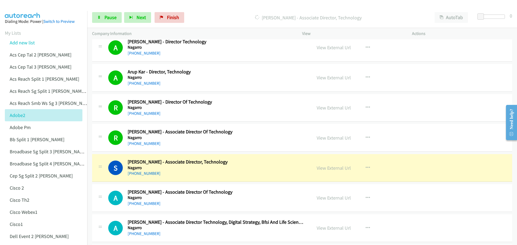
scroll to position [4796, 0]
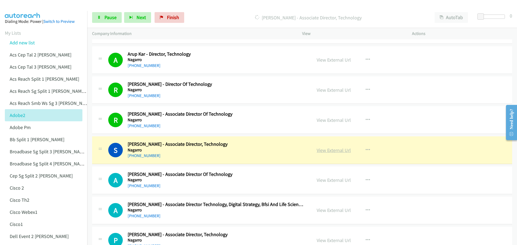
click at [329, 152] on link "View External Url" at bounding box center [333, 150] width 34 height 6
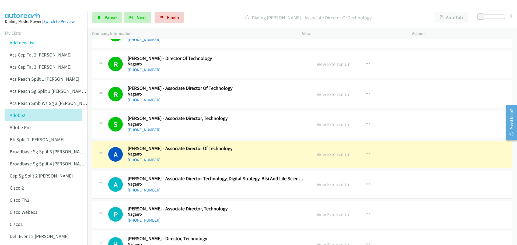
scroll to position [4823, 0]
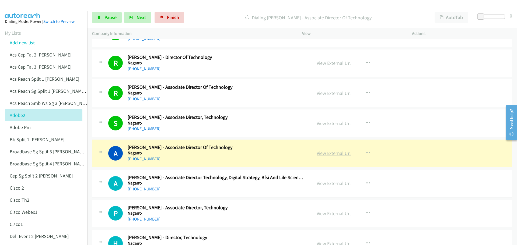
click at [335, 155] on link "View External Url" at bounding box center [333, 153] width 34 height 6
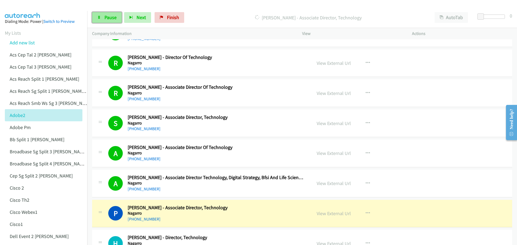
click at [114, 17] on span "Pause" at bounding box center [110, 17] width 12 height 6
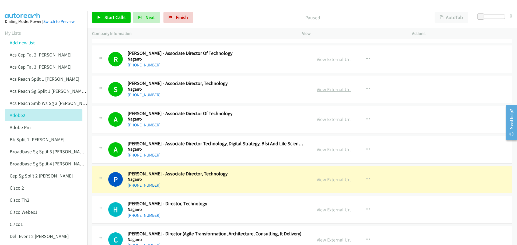
scroll to position [4877, 0]
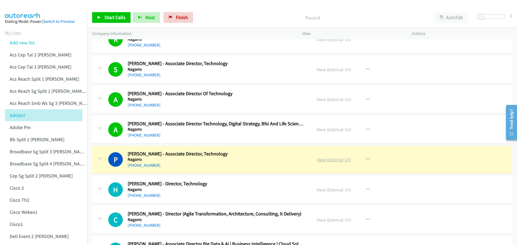
click at [334, 162] on link "View External Url" at bounding box center [333, 160] width 34 height 6
click at [113, 16] on span "Start Calls" at bounding box center [114, 17] width 21 height 6
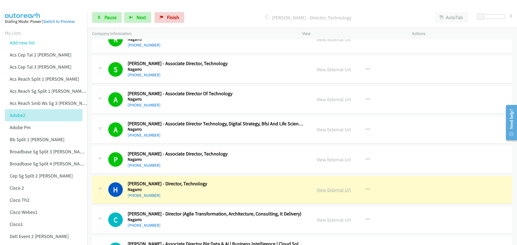
click at [340, 191] on link "View External Url" at bounding box center [333, 190] width 34 height 6
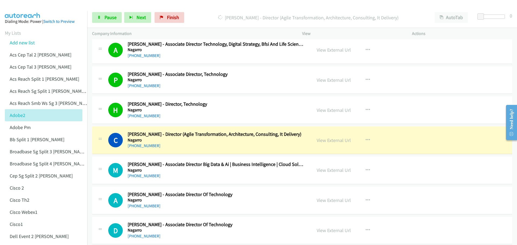
scroll to position [4957, 0]
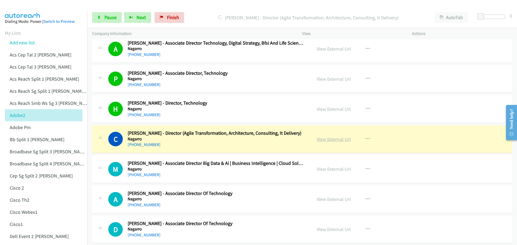
click at [337, 137] on link "View External Url" at bounding box center [333, 139] width 34 height 6
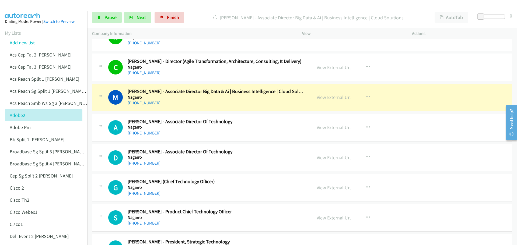
scroll to position [5038, 0]
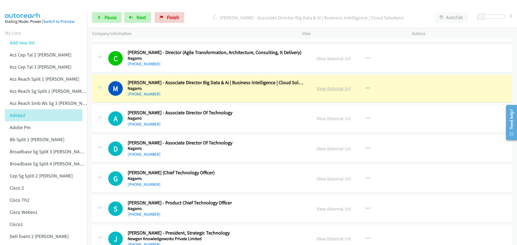
click at [333, 89] on link "View External Url" at bounding box center [333, 88] width 34 height 6
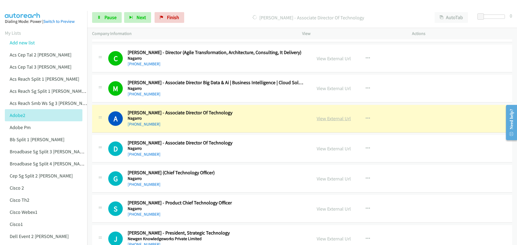
click at [326, 120] on link "View External Url" at bounding box center [333, 118] width 34 height 6
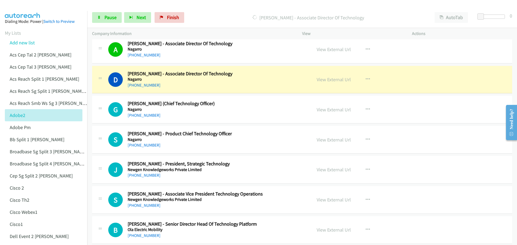
scroll to position [5119, 0]
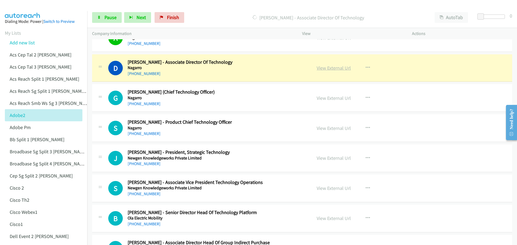
click at [336, 69] on link "View External Url" at bounding box center [333, 68] width 34 height 6
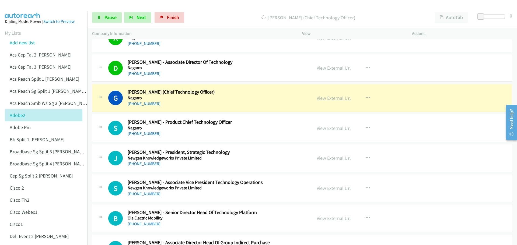
click at [338, 96] on link "View External Url" at bounding box center [333, 98] width 34 height 6
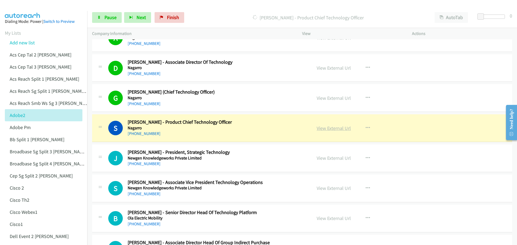
click at [333, 128] on link "View External Url" at bounding box center [333, 128] width 34 height 6
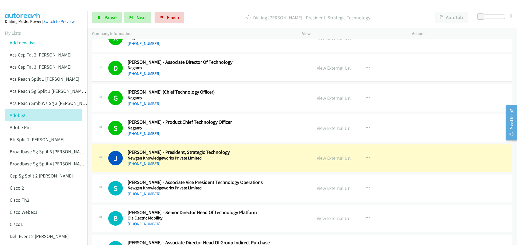
click at [329, 159] on link "View External Url" at bounding box center [333, 158] width 34 height 6
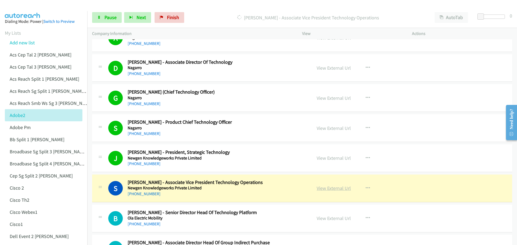
click at [340, 187] on link "View External Url" at bounding box center [333, 188] width 34 height 6
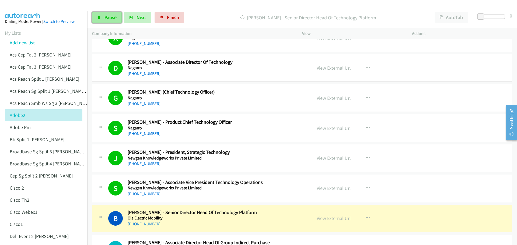
click at [111, 16] on span "Pause" at bounding box center [110, 17] width 12 height 6
click at [339, 218] on link "View External Url" at bounding box center [333, 218] width 34 height 6
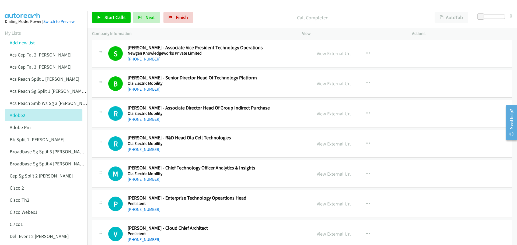
scroll to position [5280, 0]
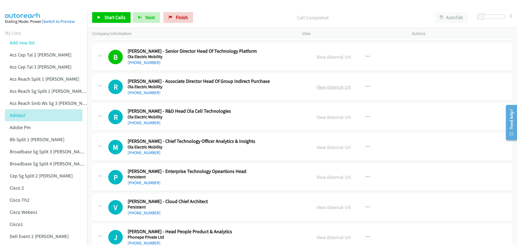
click at [334, 88] on link "View External Url" at bounding box center [333, 87] width 34 height 6
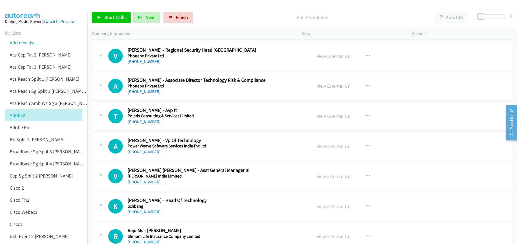
scroll to position [5523, 0]
click at [339, 146] on link "View External Url" at bounding box center [333, 146] width 34 height 6
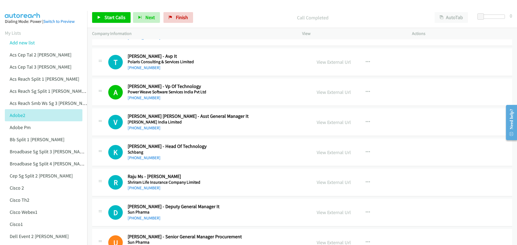
scroll to position [5576, 0]
click at [323, 122] on link "View External Url" at bounding box center [333, 122] width 34 height 6
click at [331, 151] on link "View External Url" at bounding box center [333, 152] width 34 height 6
click at [106, 17] on span "Start Calls" at bounding box center [114, 17] width 21 height 6
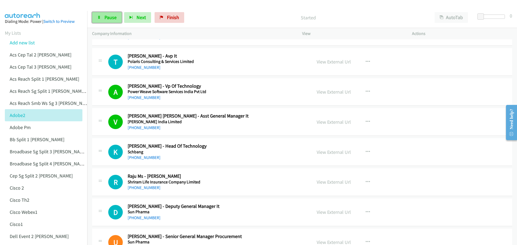
click at [102, 14] on link "Pause" at bounding box center [107, 17] width 30 height 11
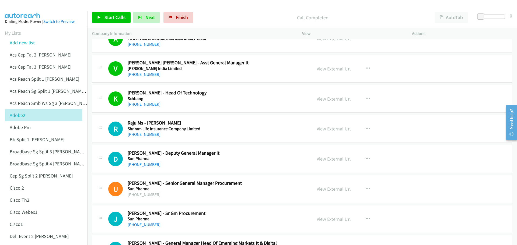
scroll to position [5630, 0]
click at [337, 128] on link "View External Url" at bounding box center [333, 128] width 34 height 6
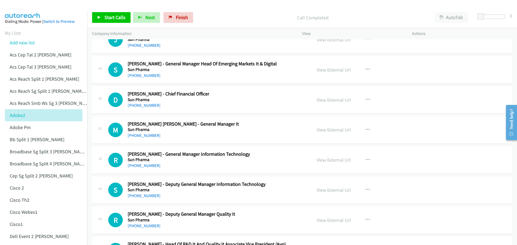
scroll to position [5819, 0]
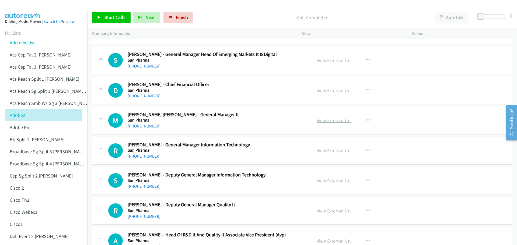
click at [336, 122] on link "View External Url" at bounding box center [333, 120] width 34 height 6
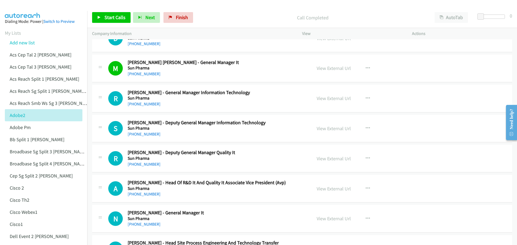
scroll to position [5873, 0]
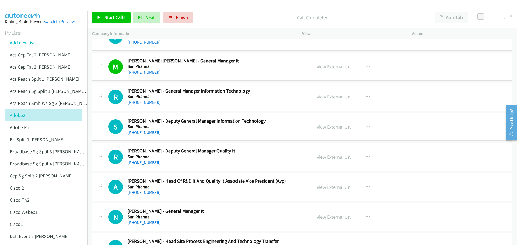
click at [332, 126] on link "View External Url" at bounding box center [333, 127] width 34 height 6
click at [327, 98] on link "View External Url" at bounding box center [333, 97] width 34 height 6
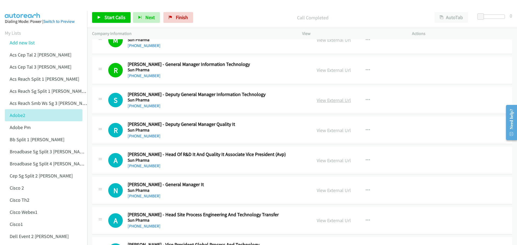
scroll to position [5899, 0]
click at [329, 102] on link "View External Url" at bounding box center [333, 100] width 34 height 6
click at [331, 130] on link "View External Url" at bounding box center [333, 130] width 34 height 6
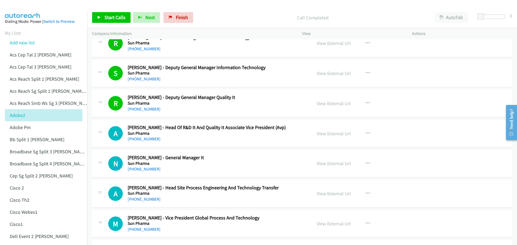
scroll to position [5926, 0]
click at [322, 136] on link "View External Url" at bounding box center [333, 133] width 34 height 6
